Goal: Information Seeking & Learning: Learn about a topic

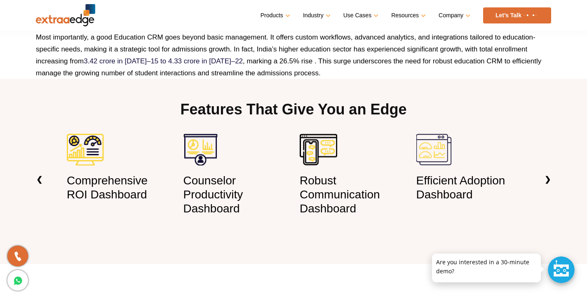
scroll to position [539, 0]
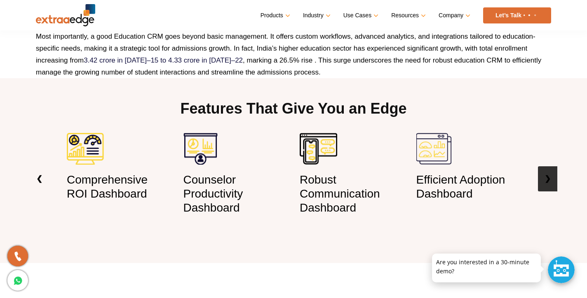
click at [549, 175] on link "❯" at bounding box center [546, 178] width 19 height 25
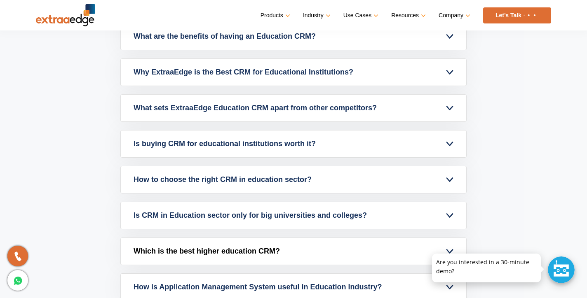
scroll to position [3470, 0]
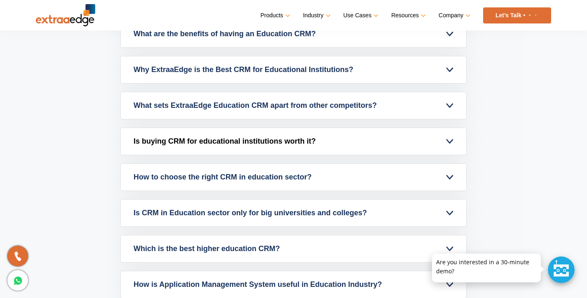
click at [452, 140] on link "Is buying CRM for educational institutions worth it?" at bounding box center [293, 141] width 345 height 27
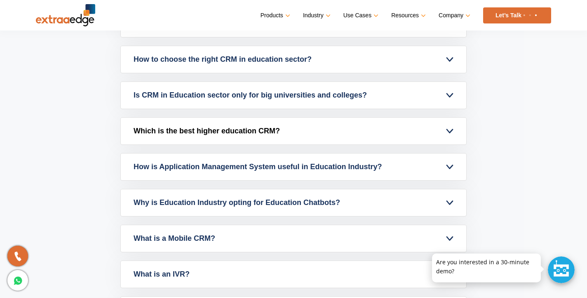
scroll to position [3643, 0]
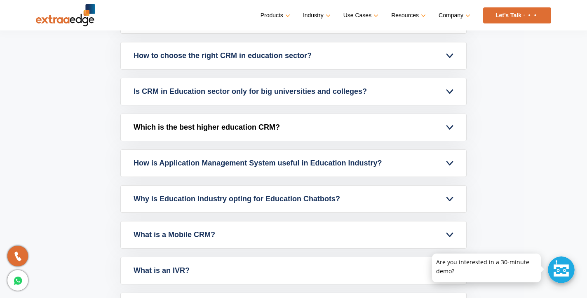
click at [450, 126] on link "Which is the best higher education CRM?" at bounding box center [293, 127] width 345 height 27
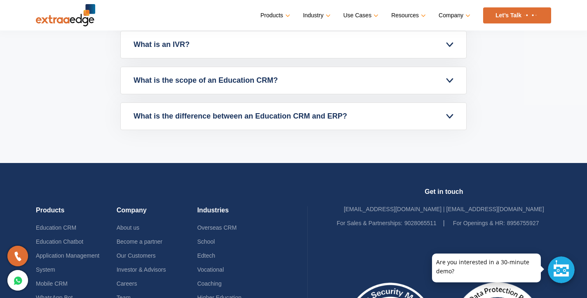
scroll to position [3761, 0]
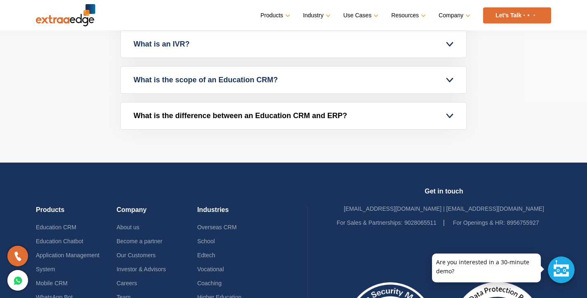
click at [449, 117] on link "What is the difference between an Education CRM and ERP?" at bounding box center [293, 116] width 345 height 27
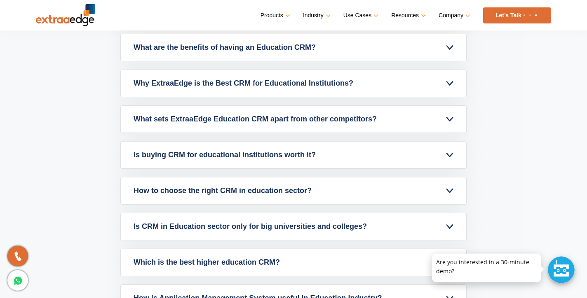
scroll to position [3151, 0]
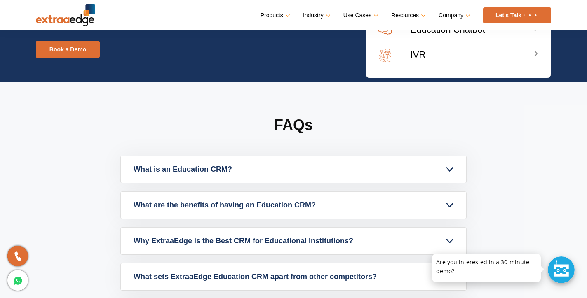
click at [335, 116] on h2 "FAQs" at bounding box center [293, 135] width 346 height 40
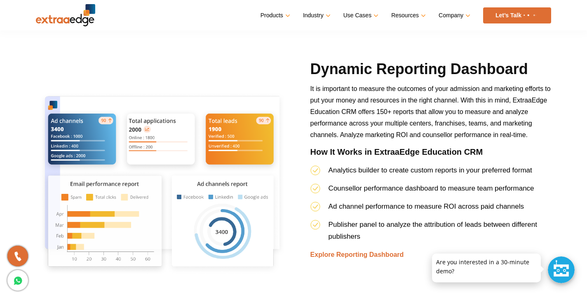
scroll to position [1482, 0]
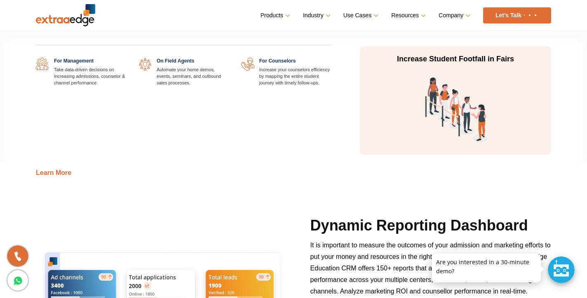
click at [362, 16] on link "Use Cases" at bounding box center [359, 15] width 33 height 12
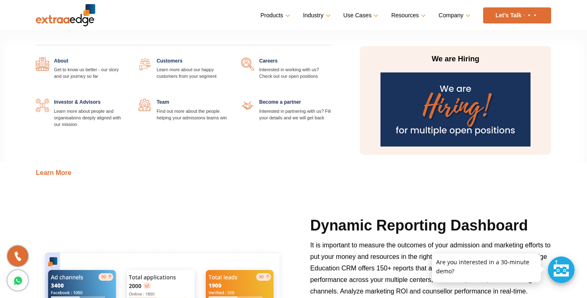
click at [126, 58] on link at bounding box center [126, 58] width 0 height 0
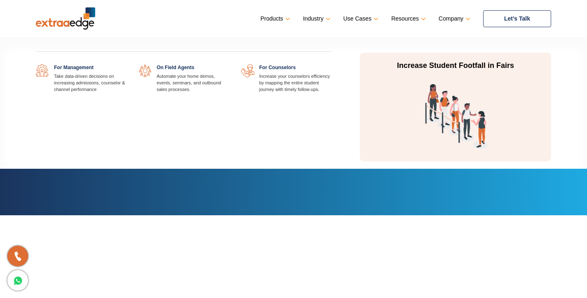
click at [364, 19] on link "Use Cases" at bounding box center [359, 19] width 33 height 12
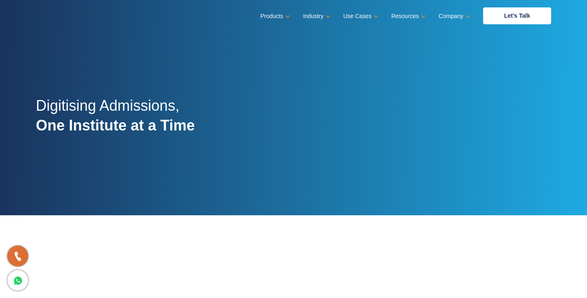
scroll to position [2, 0]
